Goal: Information Seeking & Learning: Compare options

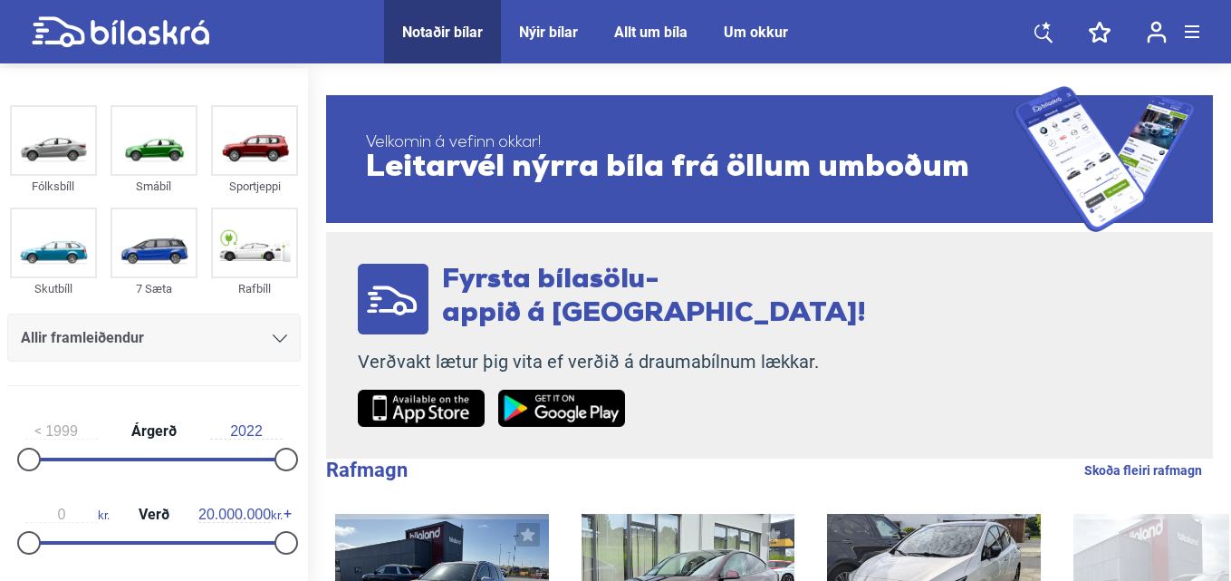
click at [529, 29] on div "Nýir bílar" at bounding box center [548, 32] width 59 height 17
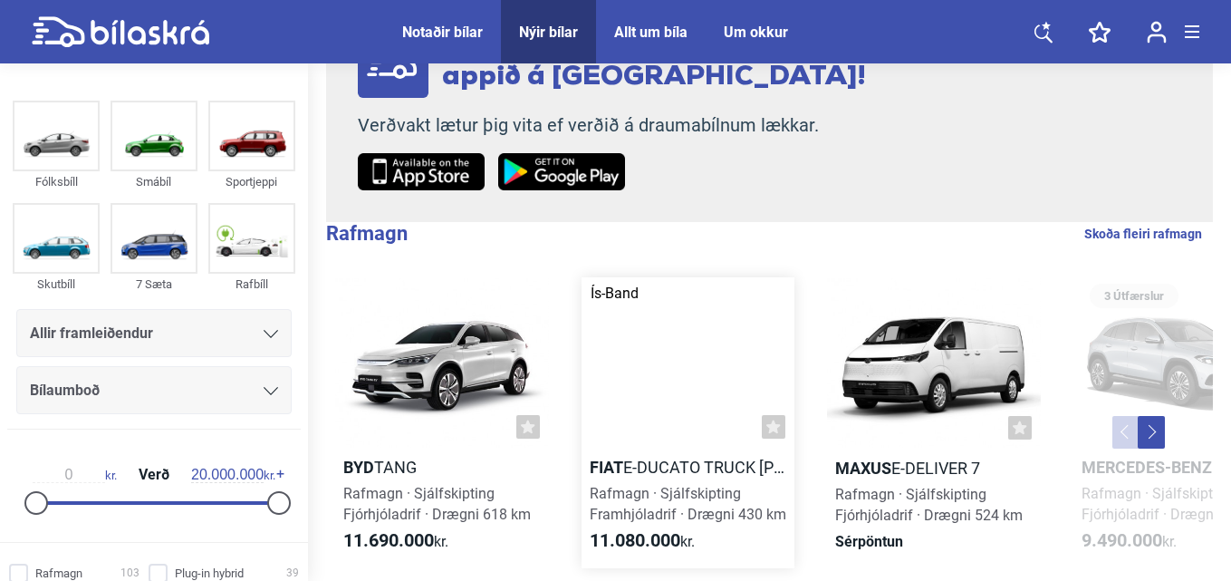
scroll to position [190, 0]
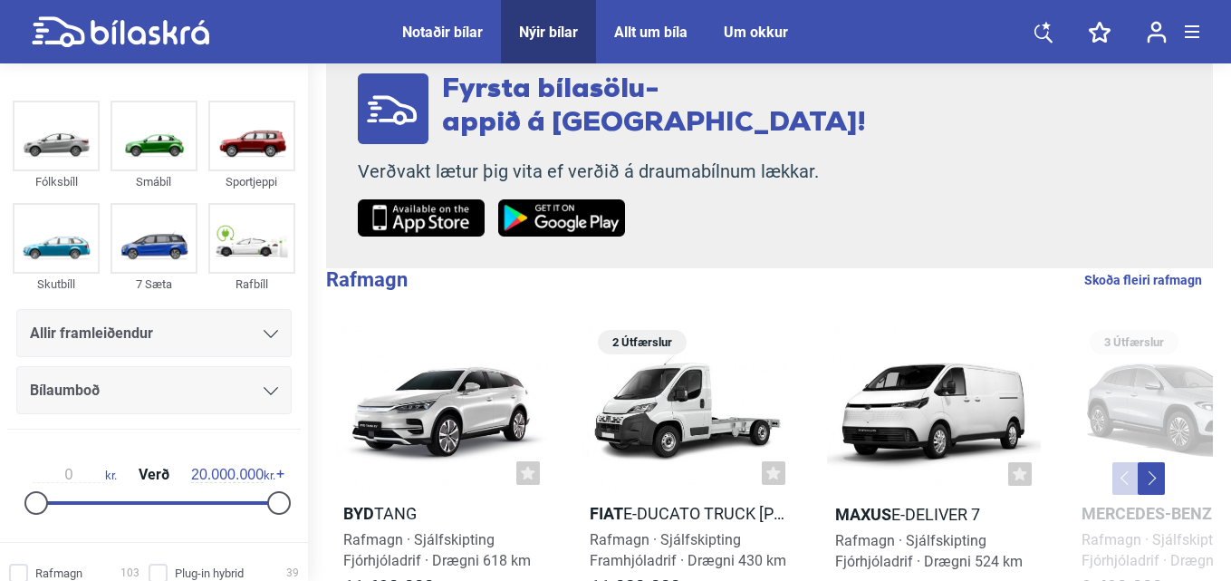
click at [267, 335] on icon at bounding box center [271, 334] width 14 height 8
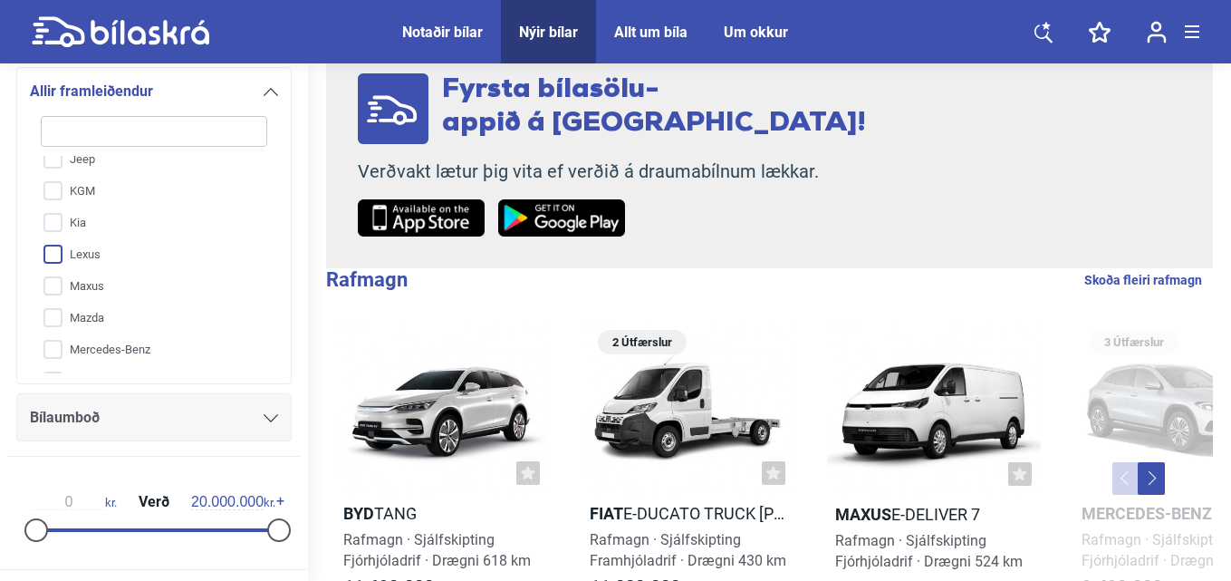
scroll to position [272, 0]
click at [54, 346] on input "Mercedes-Benz" at bounding box center [142, 345] width 228 height 32
checkbox input "true"
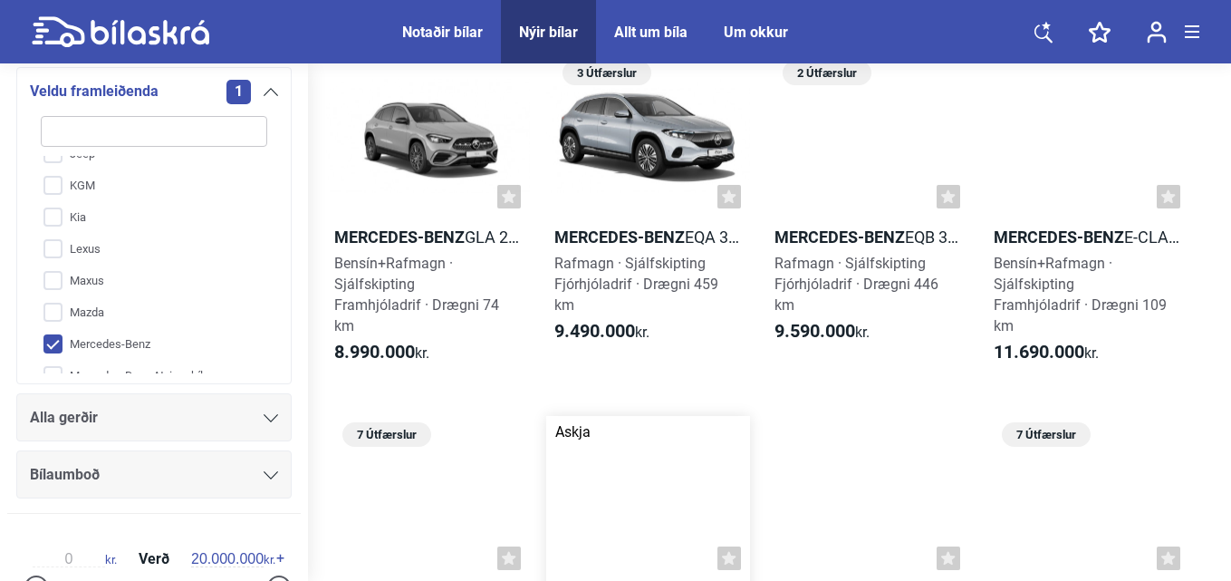
scroll to position [91, 0]
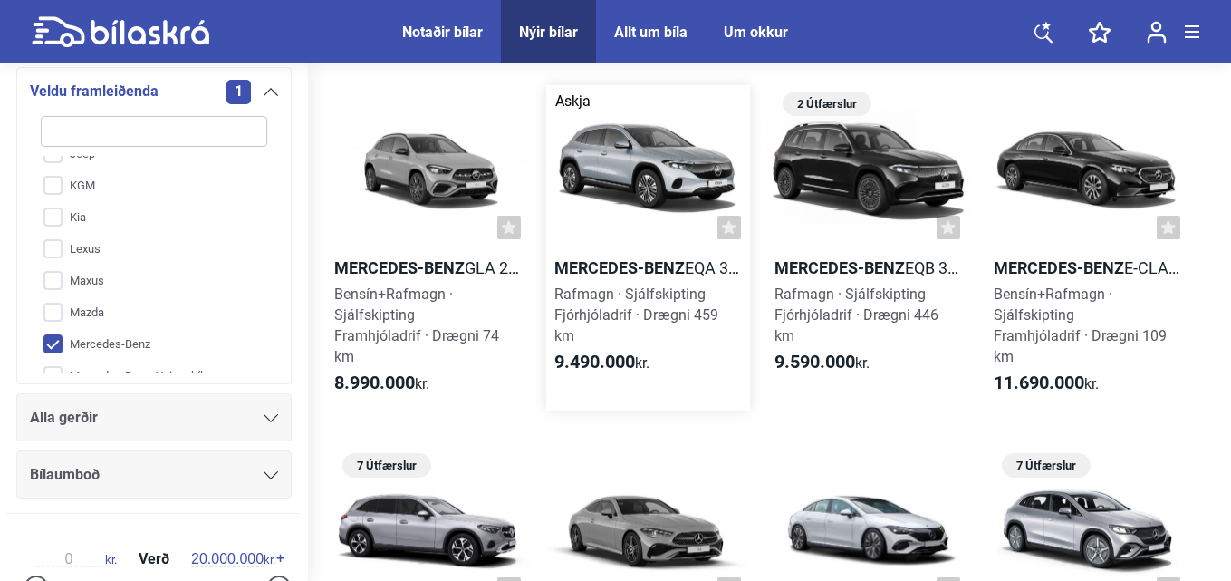
click at [588, 265] on b "Mercedes-Benz" at bounding box center [619, 267] width 130 height 19
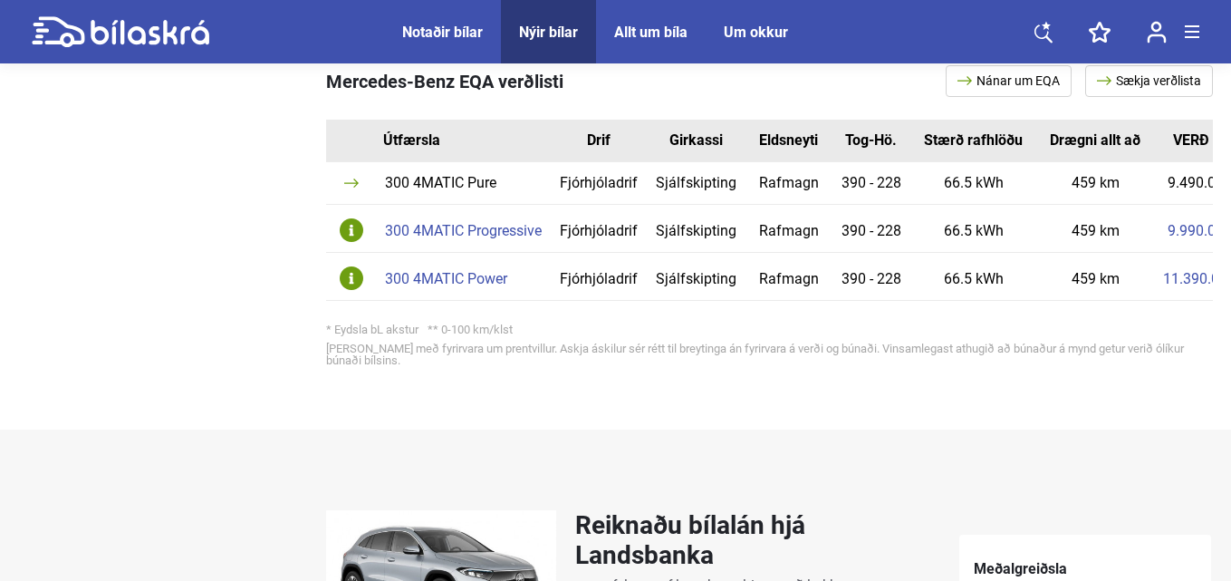
scroll to position [1087, 0]
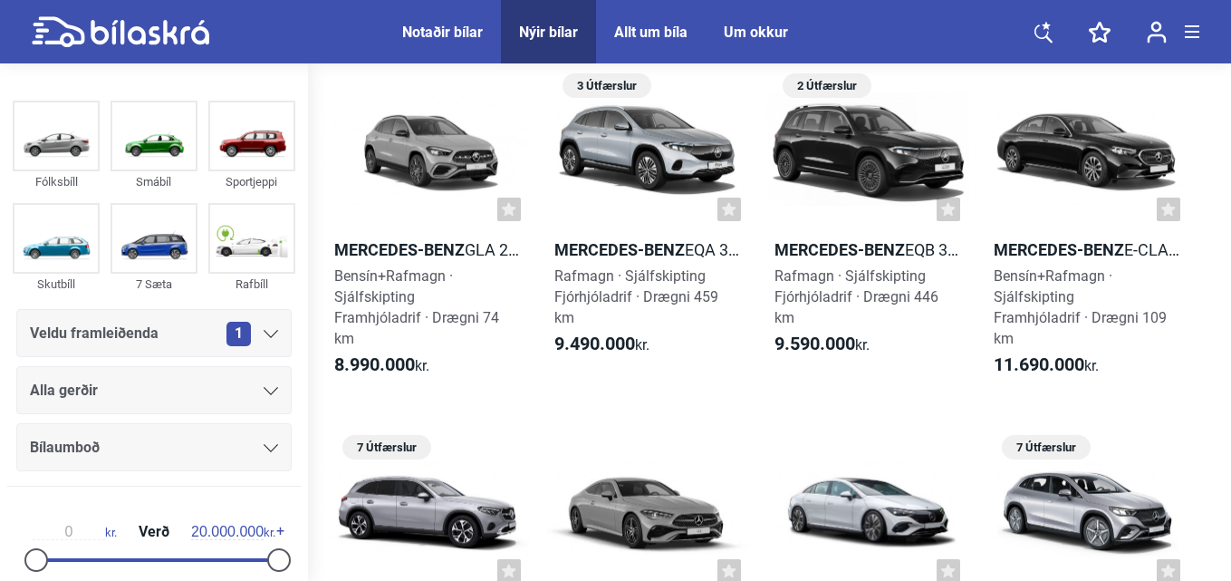
scroll to position [91, 0]
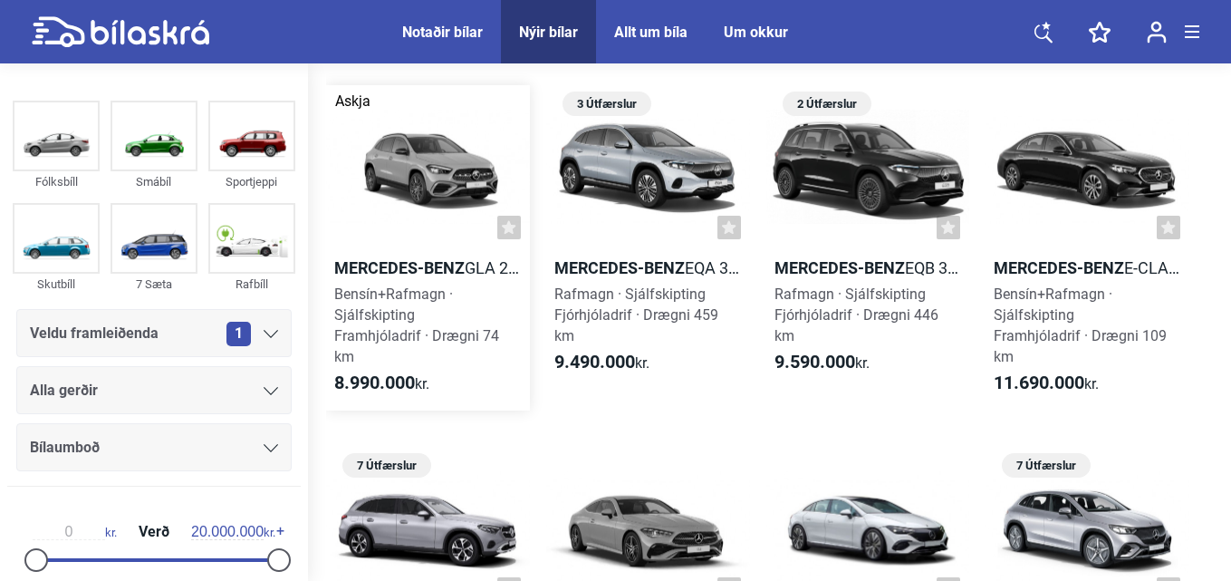
click at [382, 264] on b "Mercedes-Benz" at bounding box center [399, 267] width 130 height 19
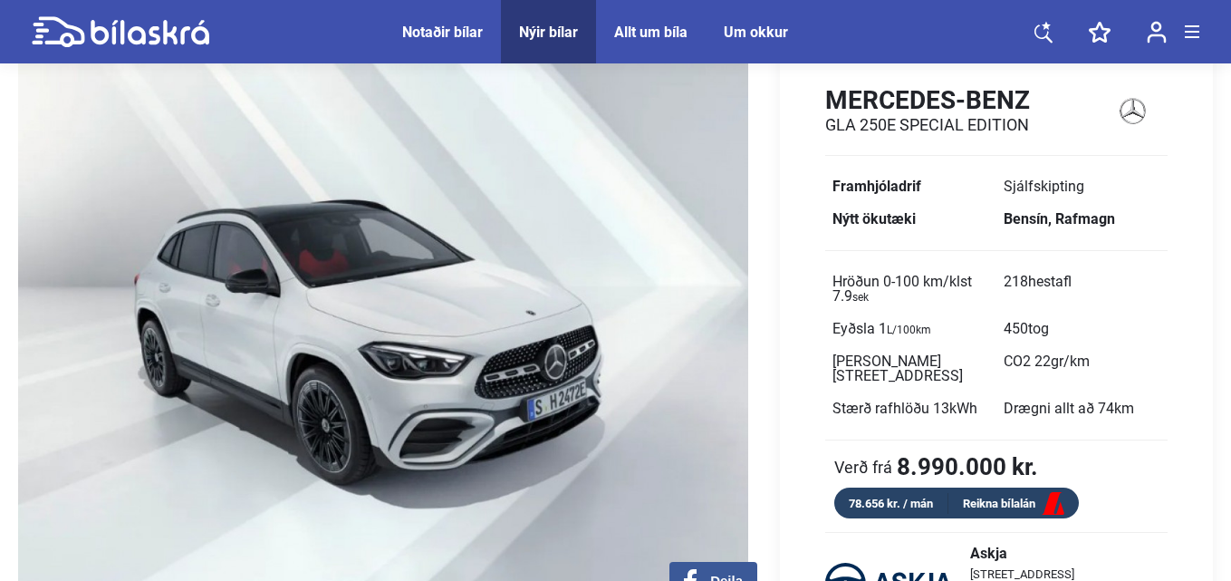
scroll to position [91, 0]
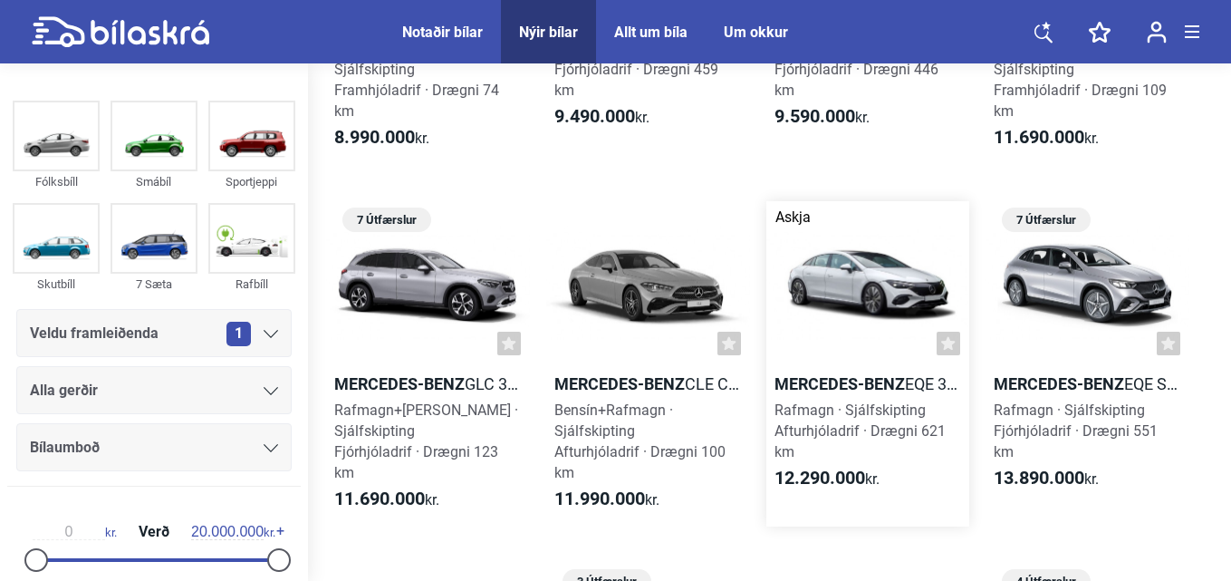
scroll to position [453, 0]
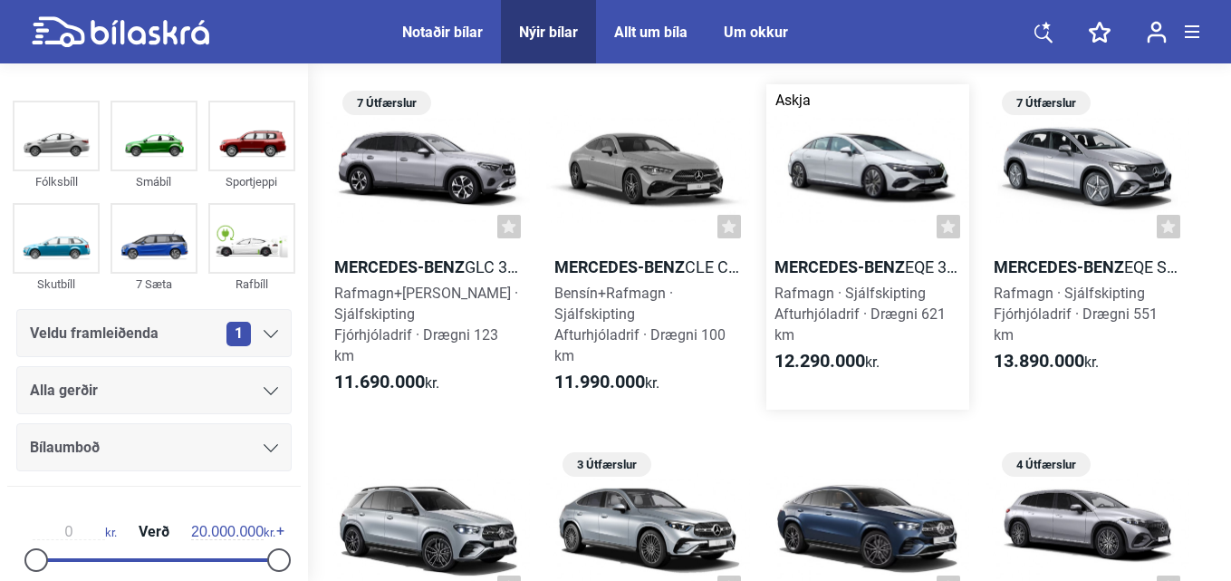
click at [823, 264] on b "Mercedes-Benz" at bounding box center [839, 266] width 130 height 19
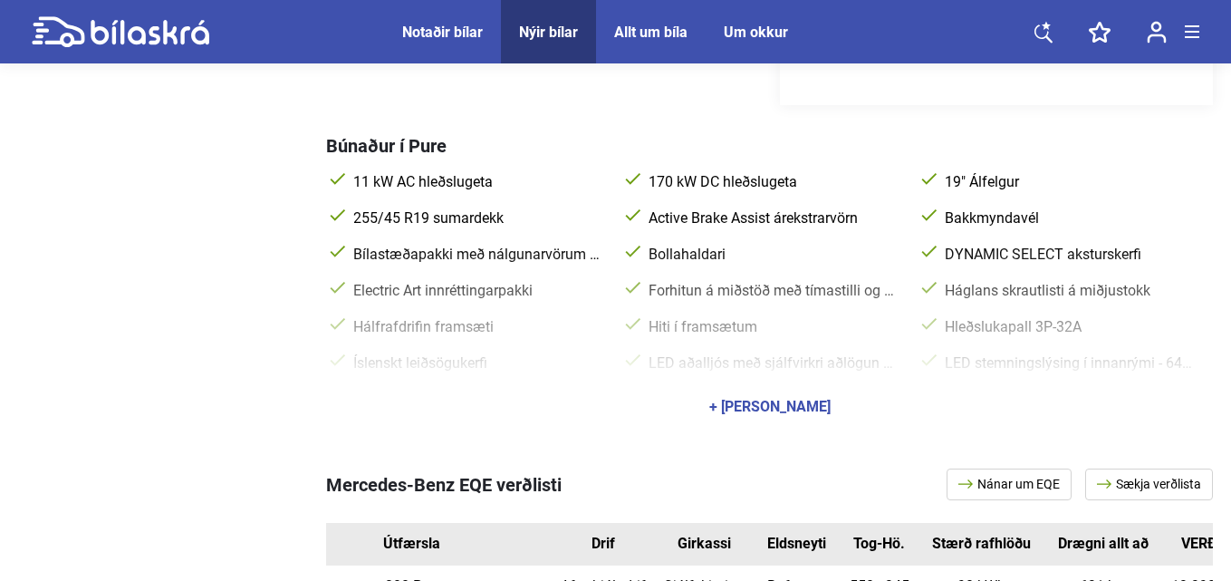
scroll to position [453, 0]
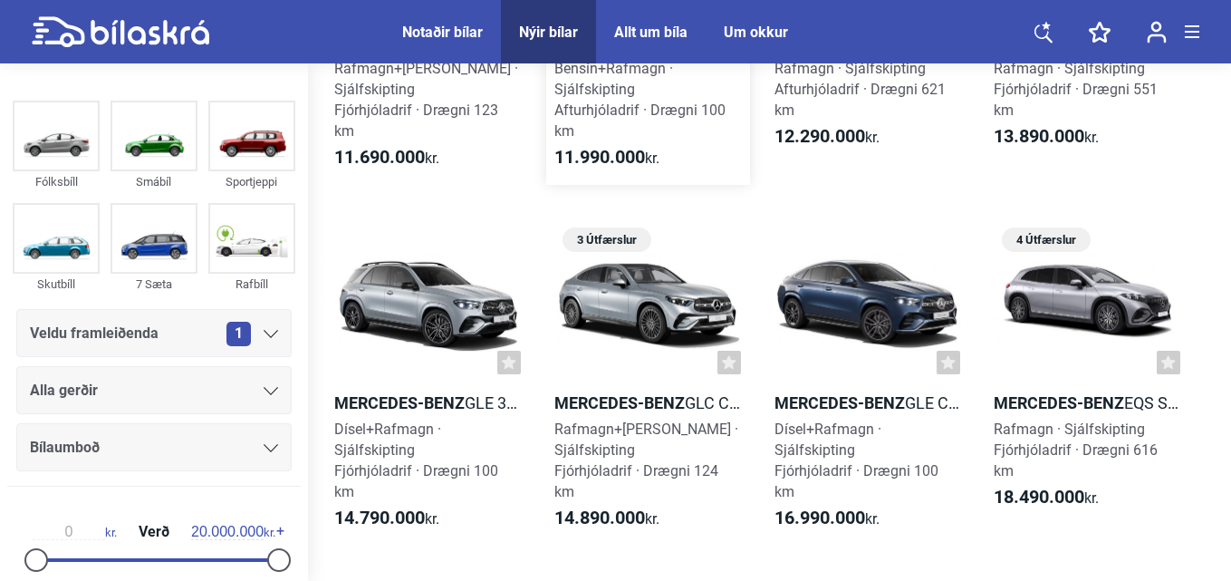
scroll to position [725, 0]
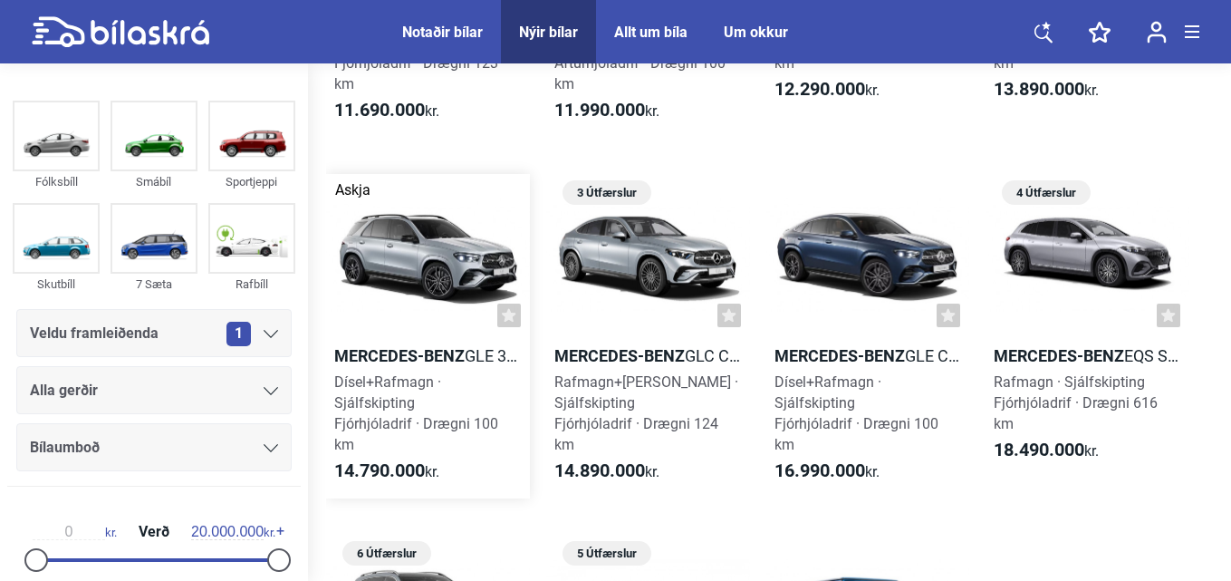
click at [389, 353] on b "Mercedes-Benz" at bounding box center [399, 355] width 130 height 19
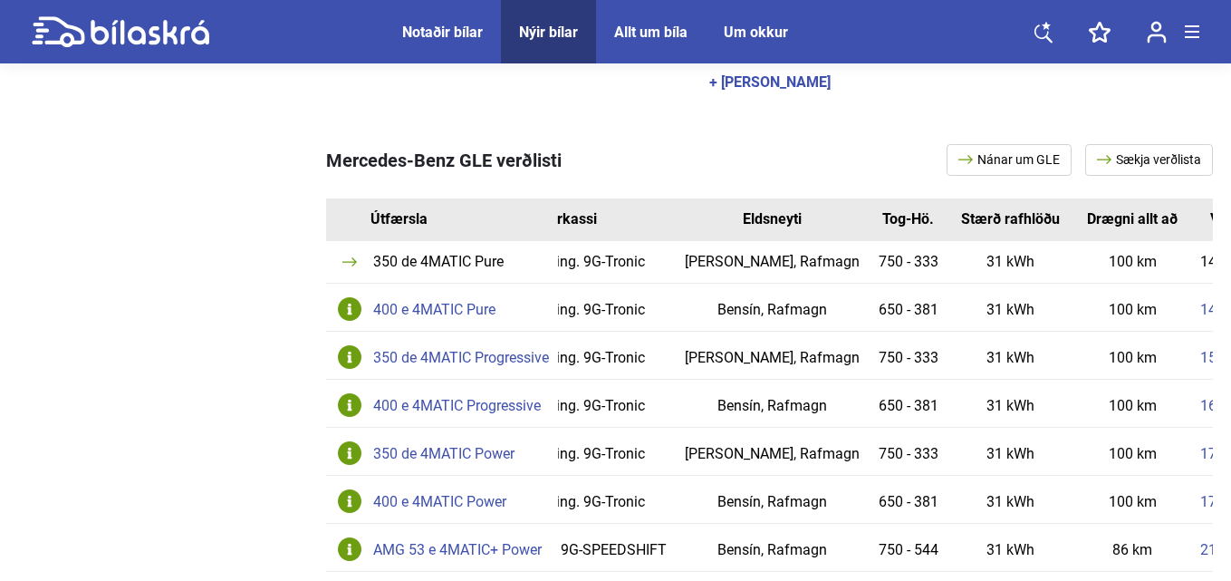
scroll to position [0, 273]
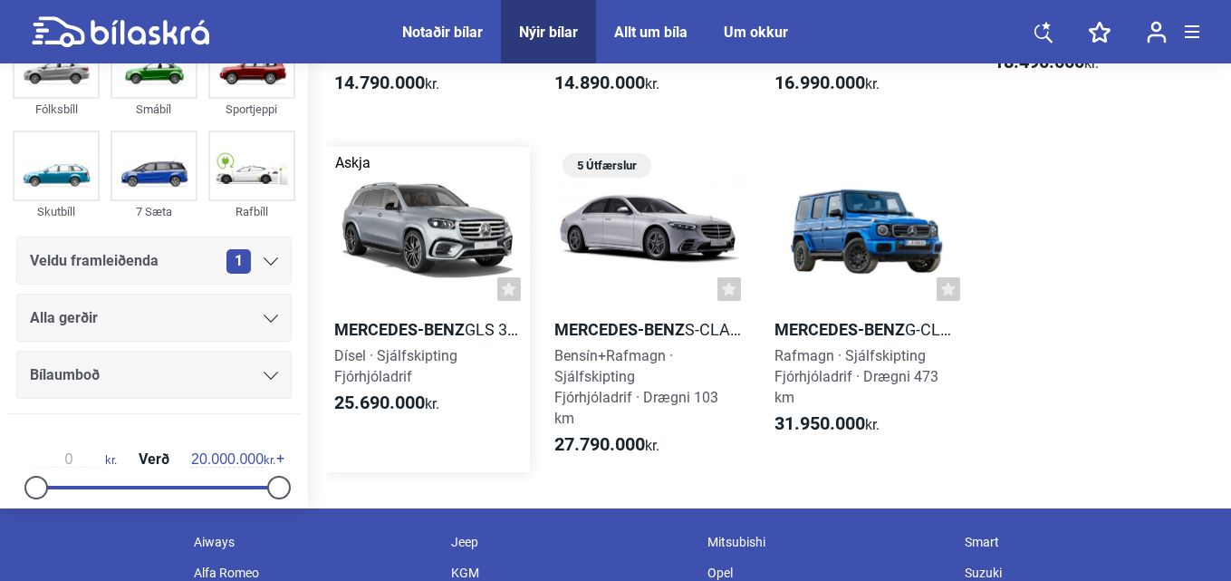
scroll to position [1100, 0]
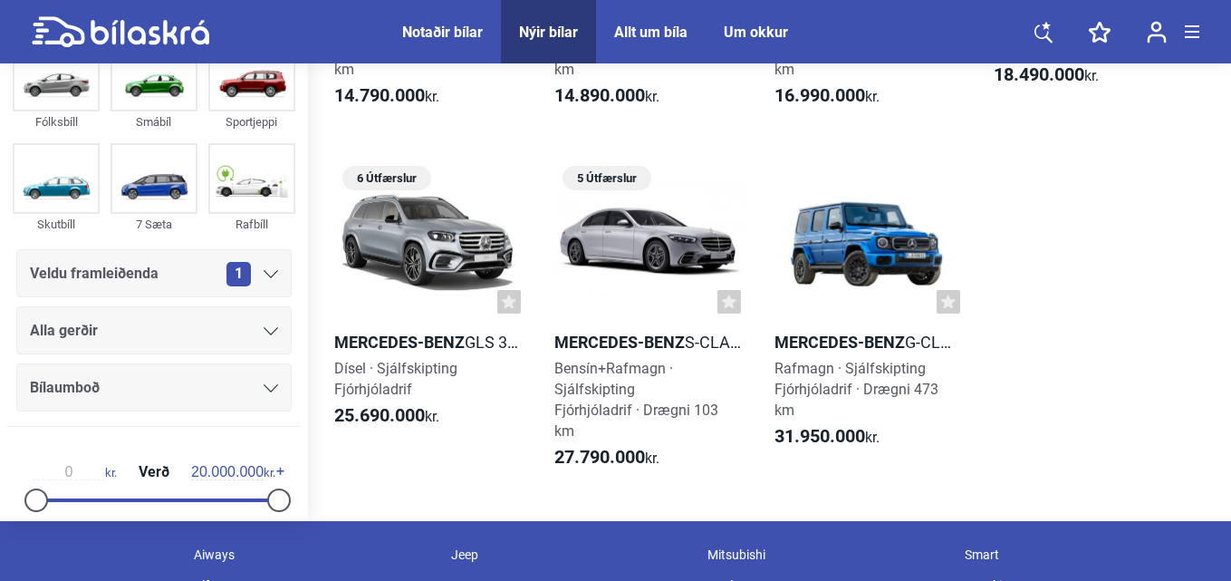
click at [547, 27] on div "Nýir bílar" at bounding box center [548, 32] width 59 height 17
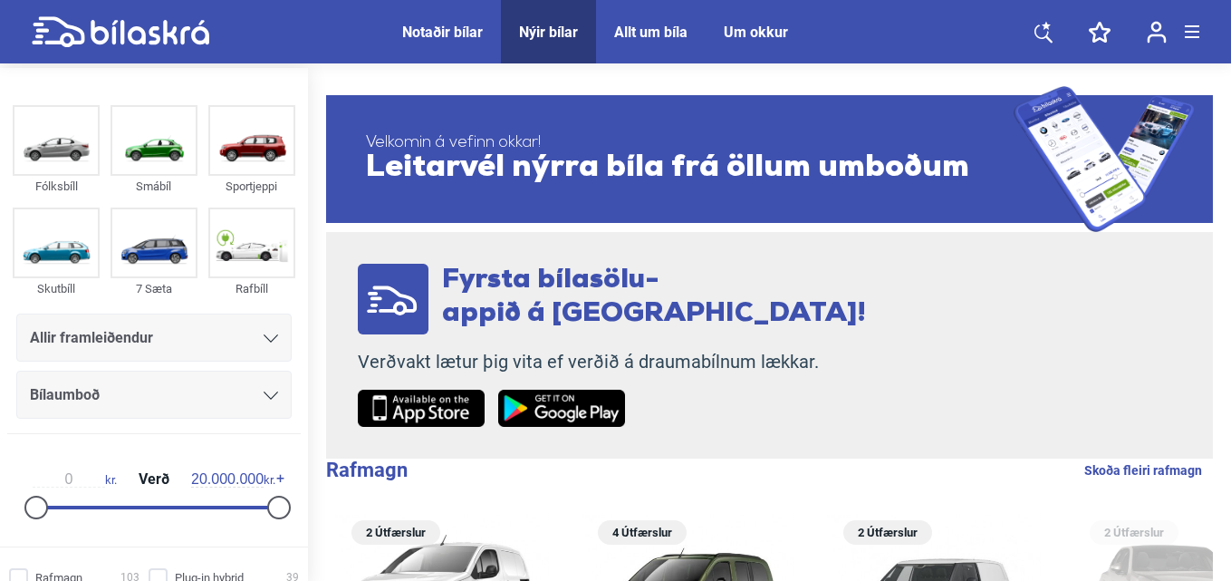
click at [264, 339] on icon at bounding box center [271, 338] width 14 height 8
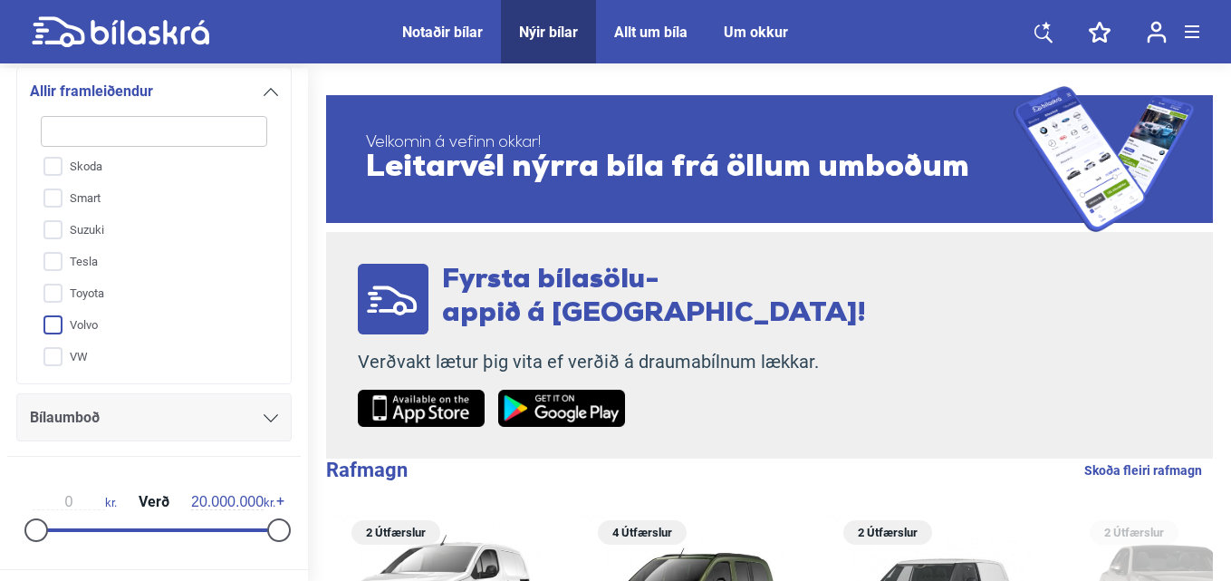
scroll to position [644, 0]
click at [52, 287] on input "Smart" at bounding box center [142, 290] width 228 height 32
checkbox input "true"
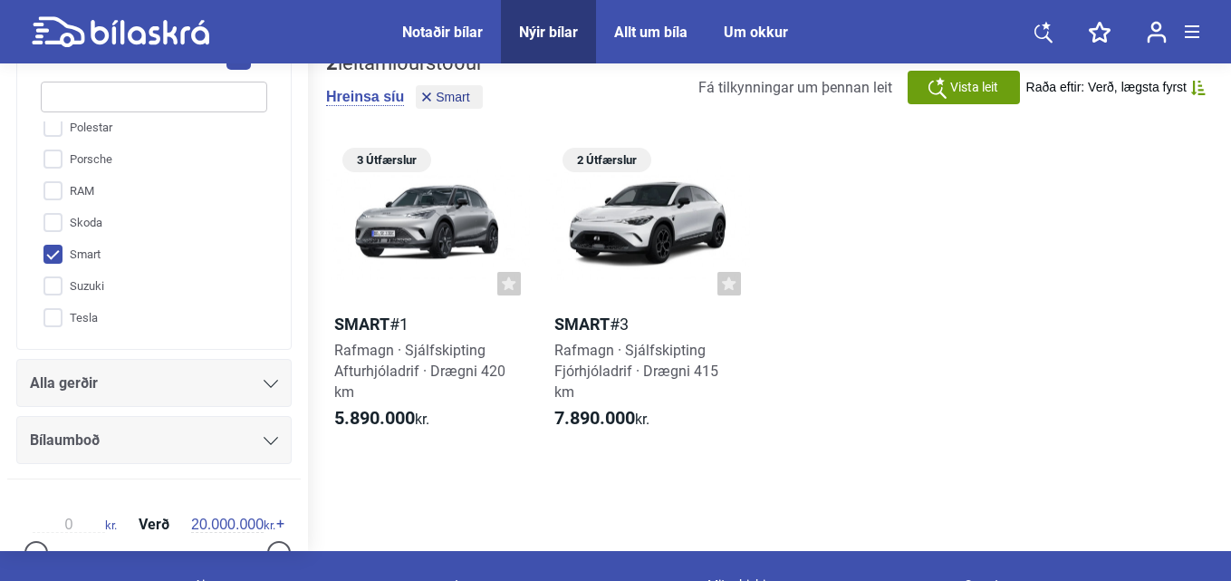
scroll to position [91, 0]
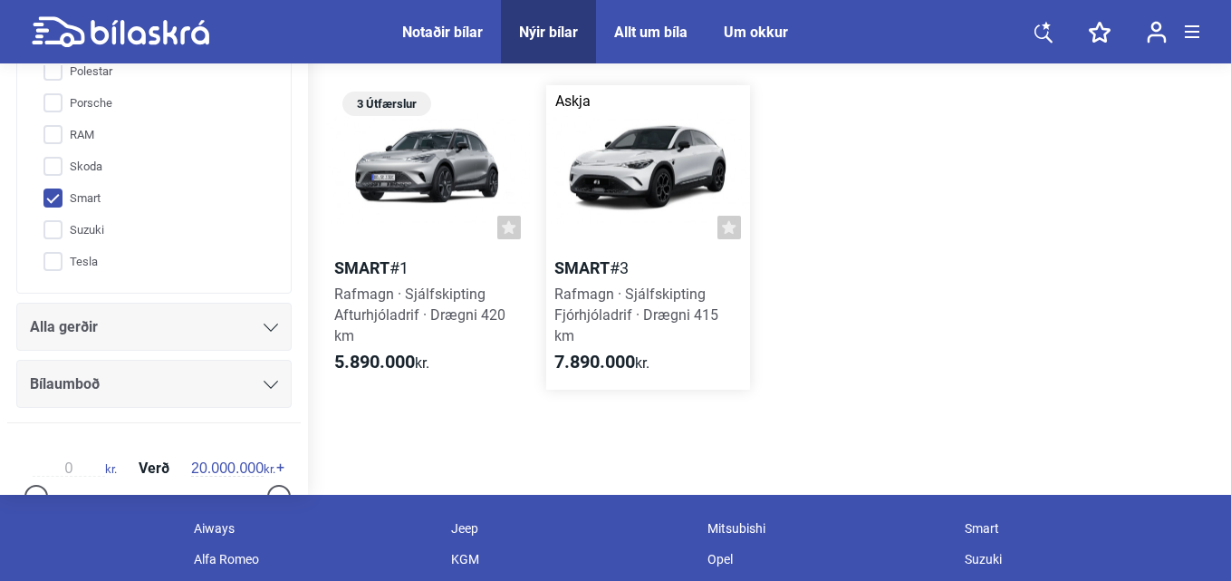
click at [575, 266] on b "Smart" at bounding box center [581, 267] width 55 height 19
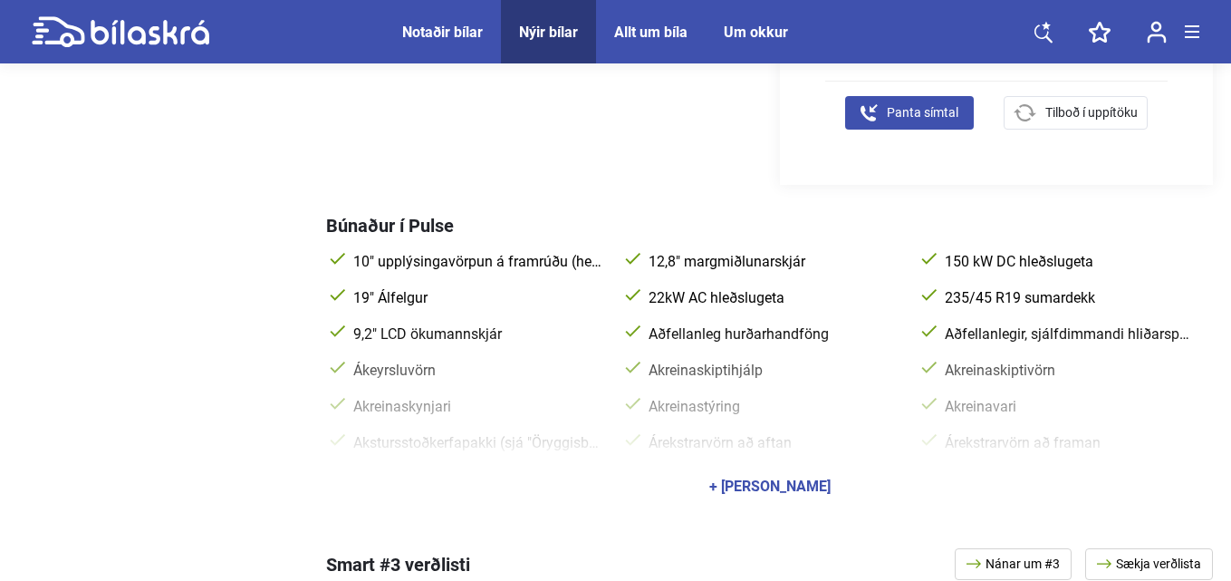
scroll to position [634, 0]
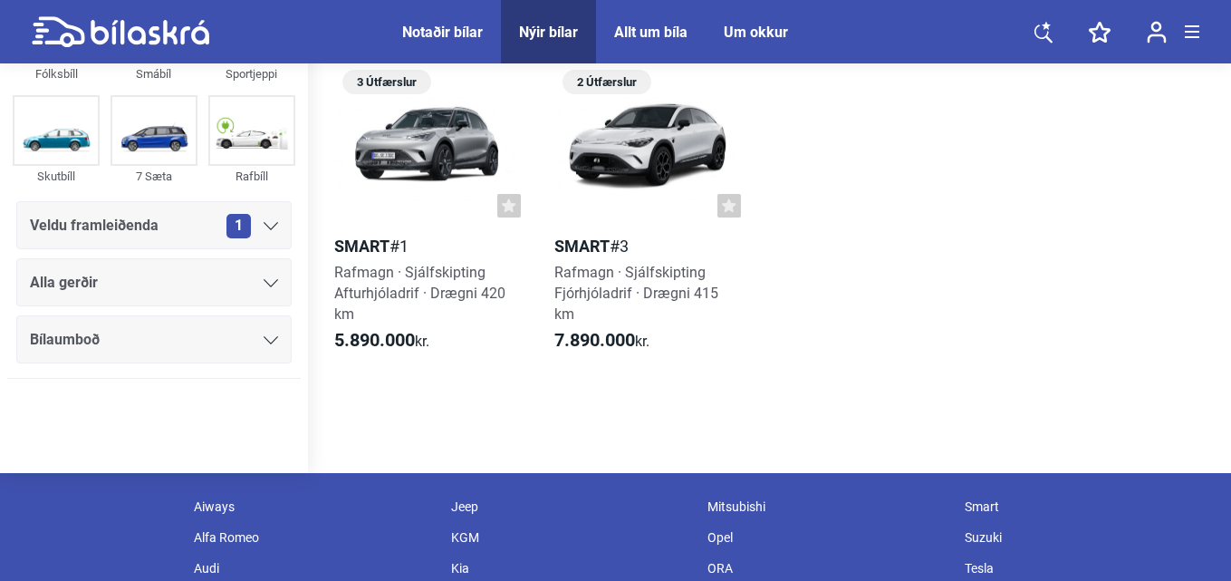
scroll to position [91, 0]
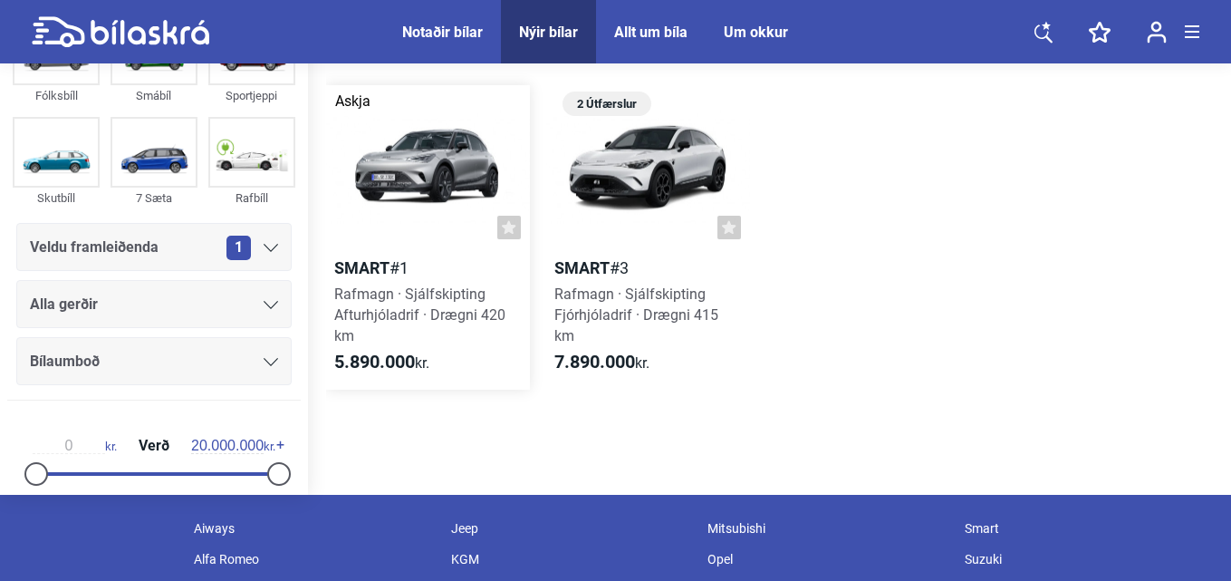
click at [364, 289] on span "Rafmagn · Sjálfskipting Afturhjóladrif · Drægni 420 km" at bounding box center [419, 314] width 171 height 59
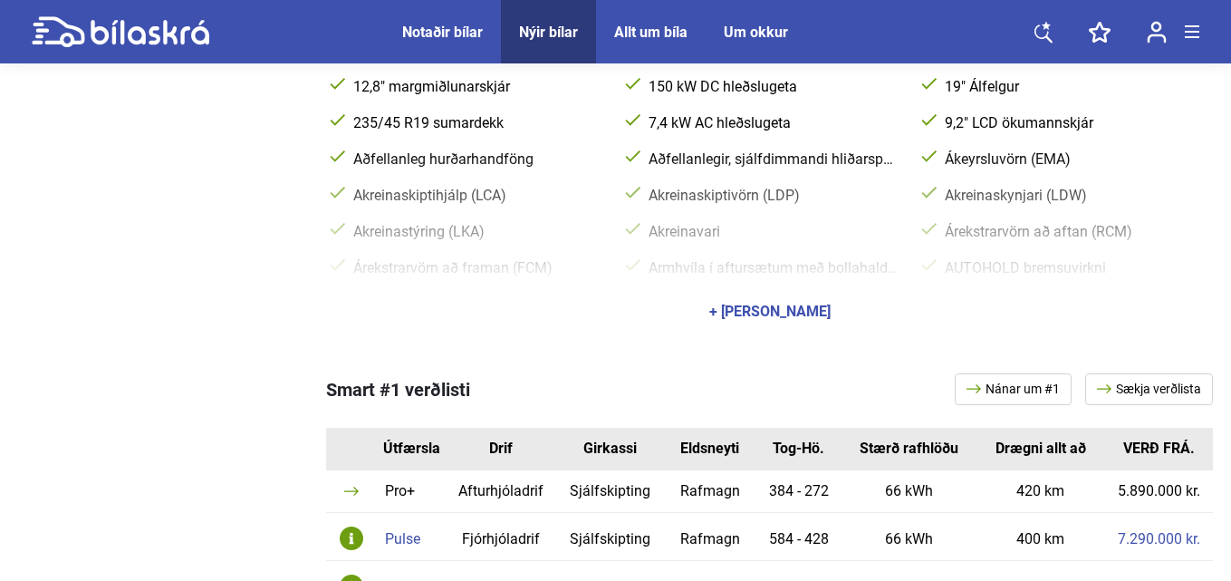
scroll to position [543, 0]
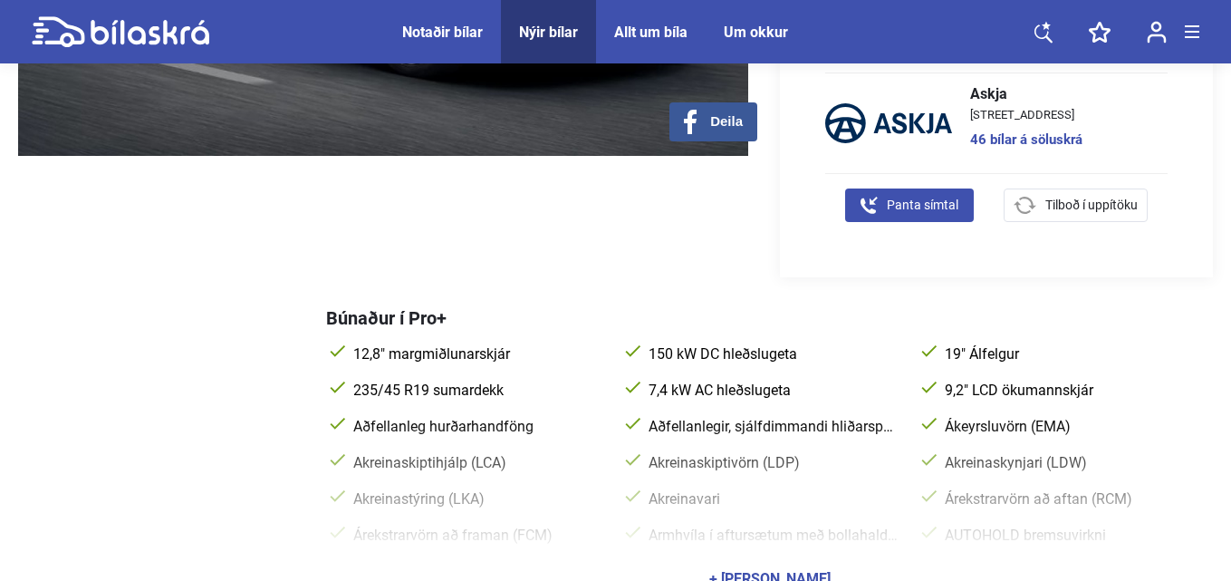
click at [121, 37] on icon at bounding box center [150, 32] width 119 height 24
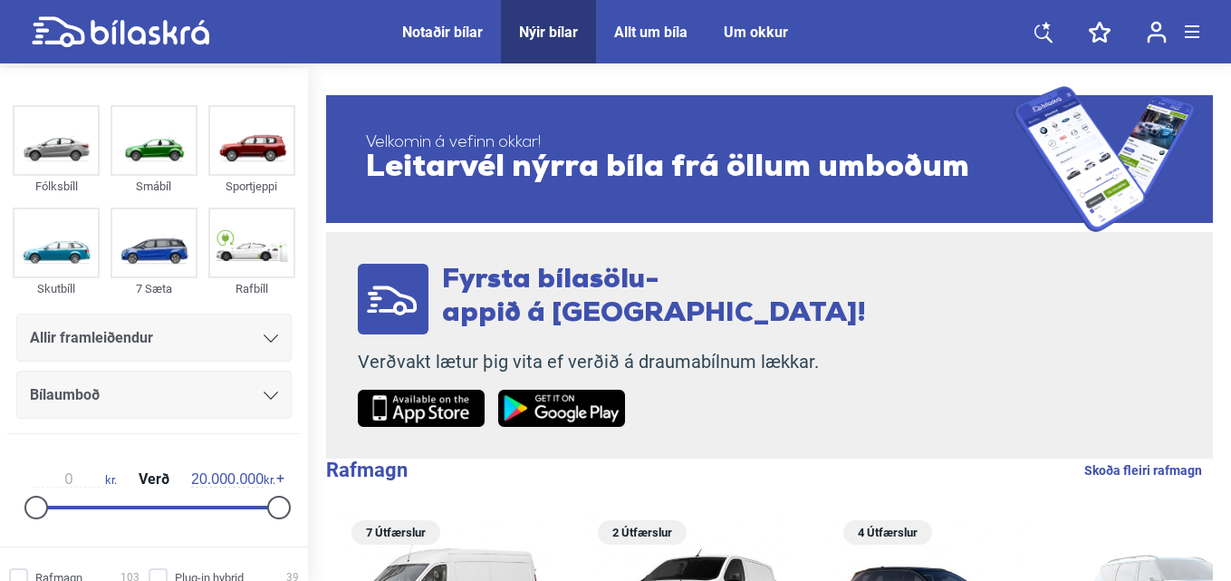
scroll to position [463, 0]
